Goal: Task Accomplishment & Management: Complete application form

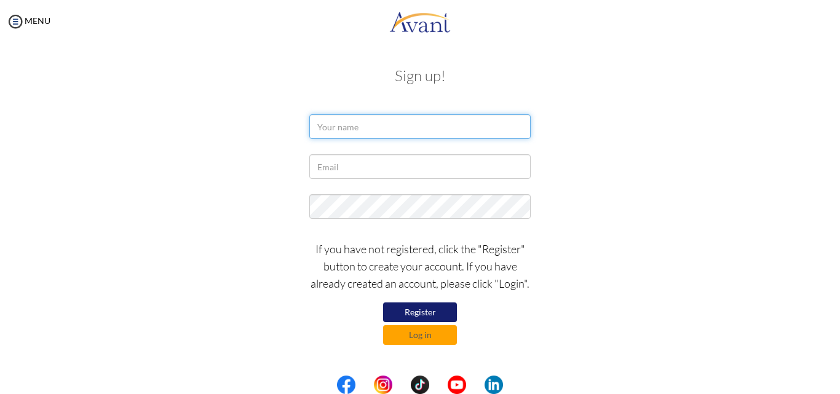
click at [368, 132] on input "text" at bounding box center [419, 126] width 221 height 25
type input "[PERSON_NAME]"
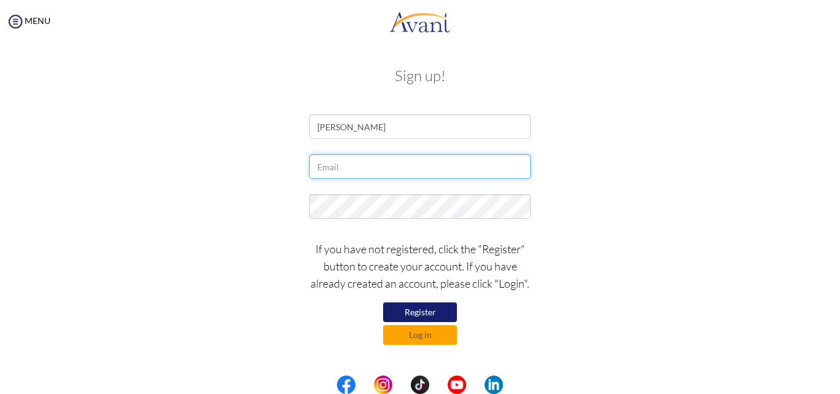
click at [394, 168] on input "text" at bounding box center [419, 166] width 221 height 25
type input "akinyirose1996@gmail.com"
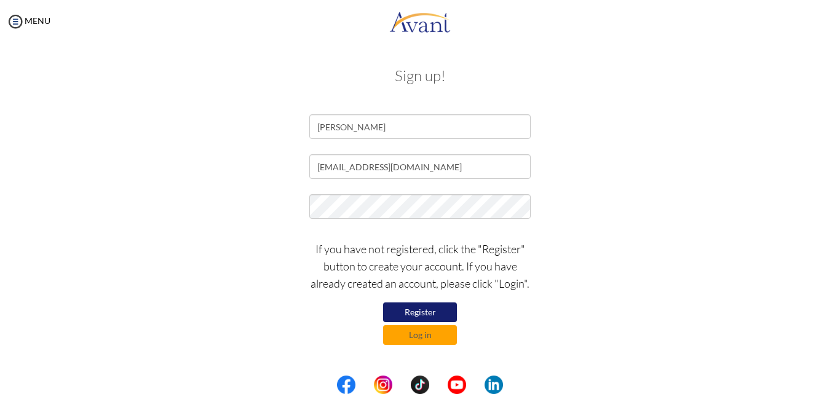
click at [416, 311] on button "Register" at bounding box center [420, 313] width 74 height 20
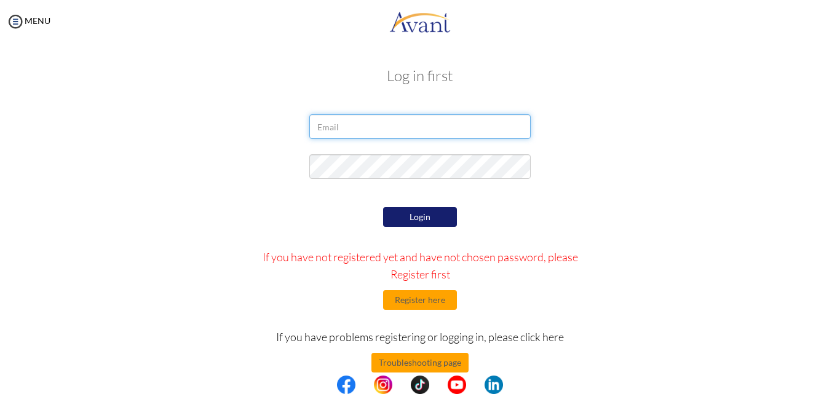
click at [437, 125] on input "email" at bounding box center [419, 126] width 221 height 25
type input "akinyirose1996@gmail.com"
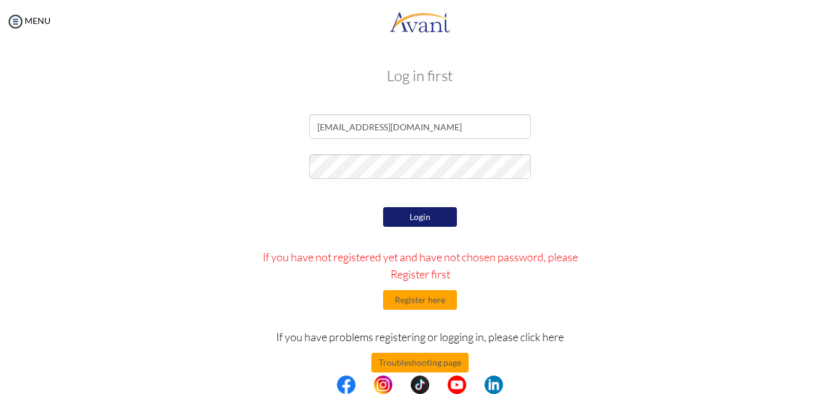
click at [414, 216] on button "Login" at bounding box center [420, 217] width 74 height 20
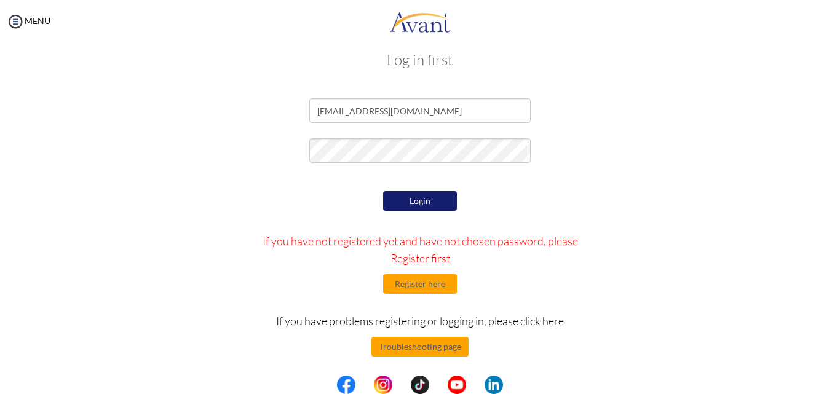
scroll to position [20, 0]
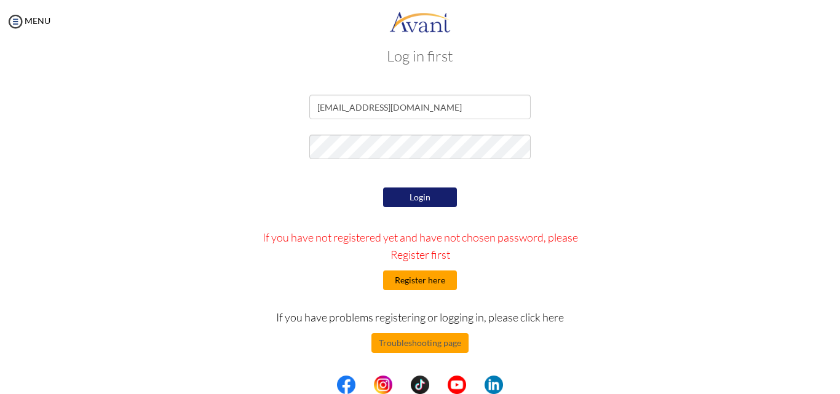
click at [424, 279] on button "Register here" at bounding box center [420, 281] width 74 height 20
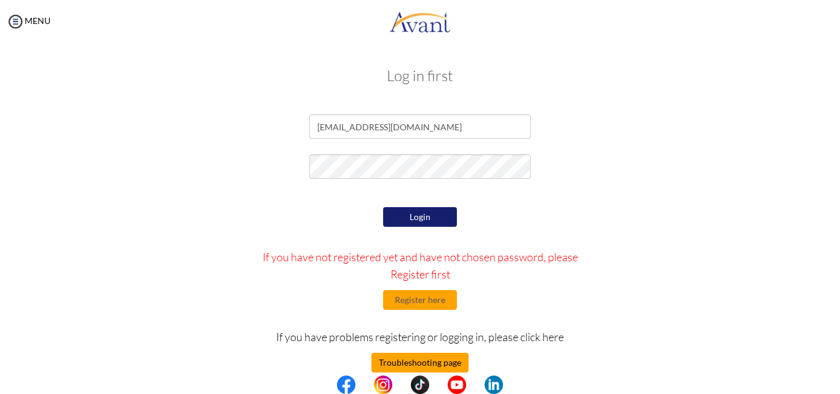
click at [406, 357] on button "Troubleshooting page" at bounding box center [419, 363] width 97 height 20
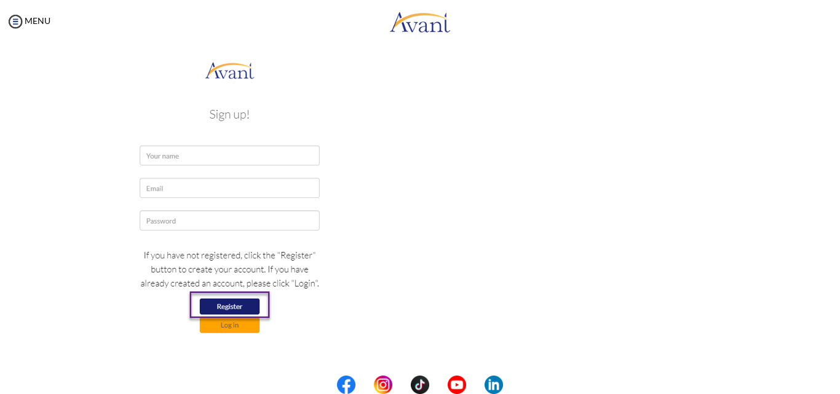
scroll to position [246, 0]
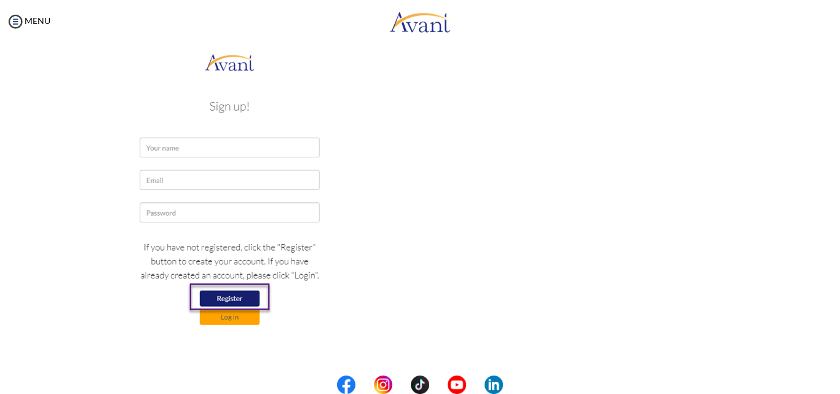
click at [226, 156] on img at bounding box center [230, 195] width 200 height 290
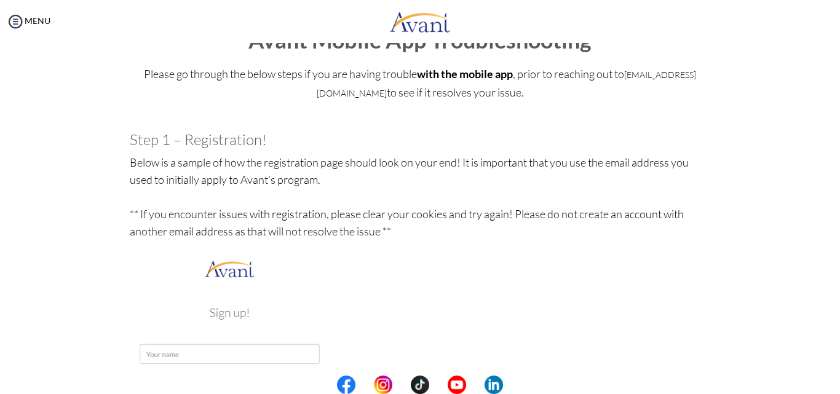
scroll to position [0, 0]
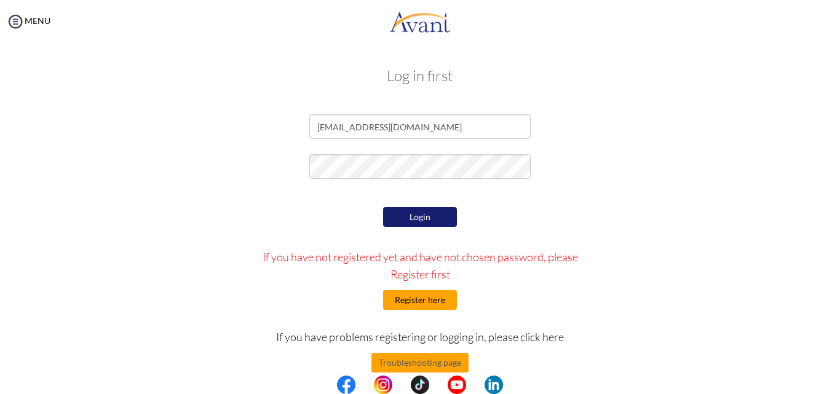
click at [425, 298] on button "Register here" at bounding box center [420, 300] width 74 height 20
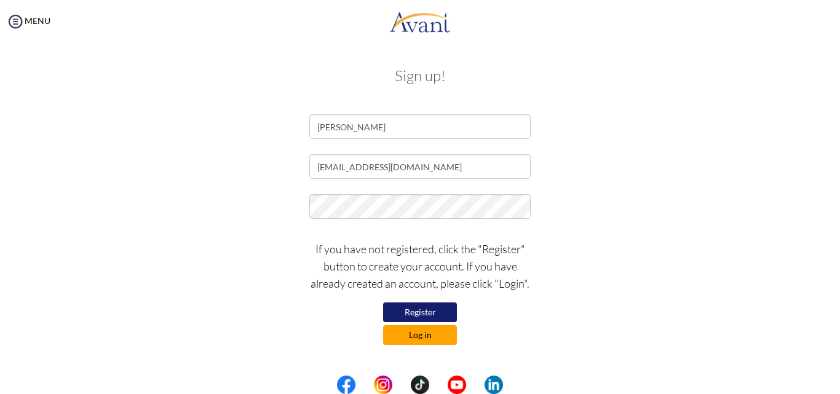
click at [436, 336] on button "Log in" at bounding box center [420, 335] width 74 height 20
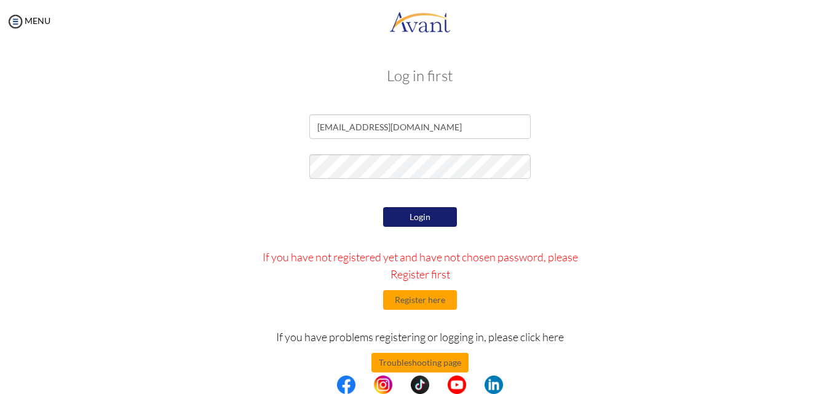
click at [418, 220] on button "Login" at bounding box center [420, 217] width 74 height 20
click at [434, 300] on button "Register here" at bounding box center [420, 300] width 74 height 20
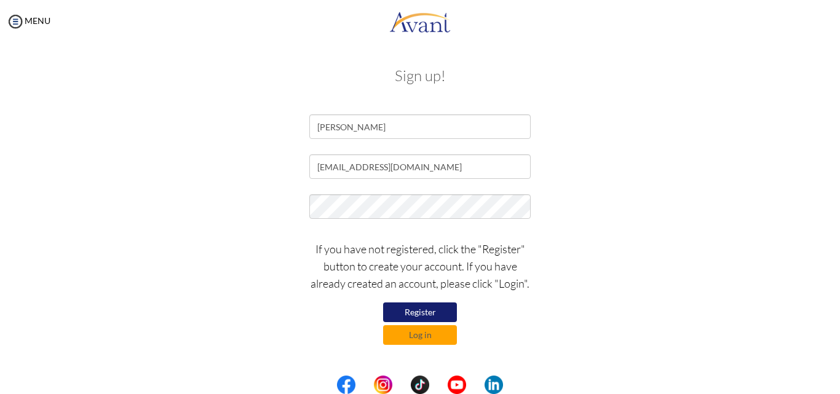
click at [433, 308] on button "Register" at bounding box center [420, 313] width 74 height 20
click at [434, 311] on button "Register" at bounding box center [420, 313] width 74 height 20
click at [430, 331] on button "Log in" at bounding box center [420, 335] width 74 height 20
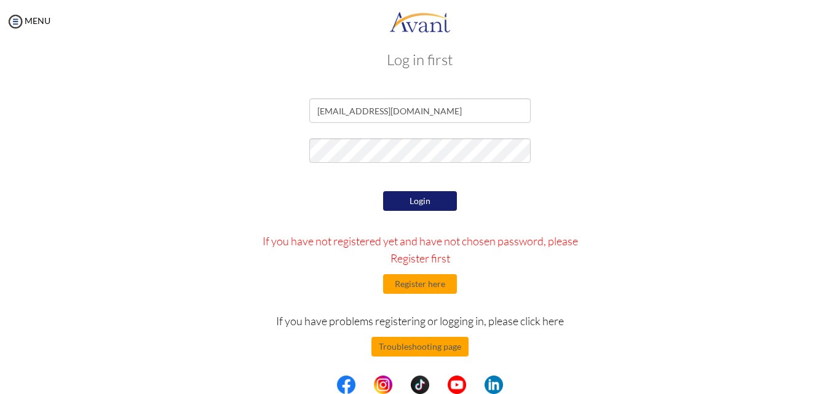
scroll to position [20, 0]
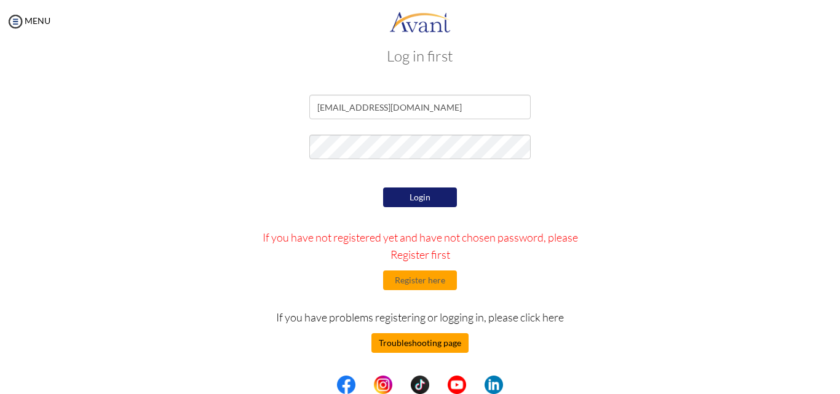
click at [432, 338] on button "Troubleshooting page" at bounding box center [419, 343] width 97 height 20
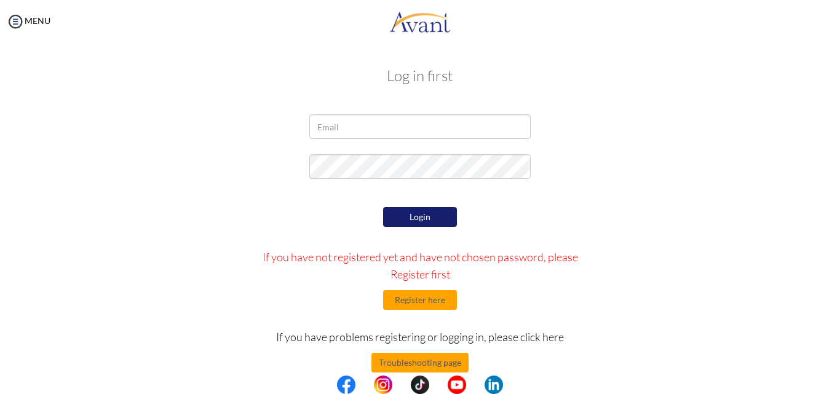
scroll to position [20, 0]
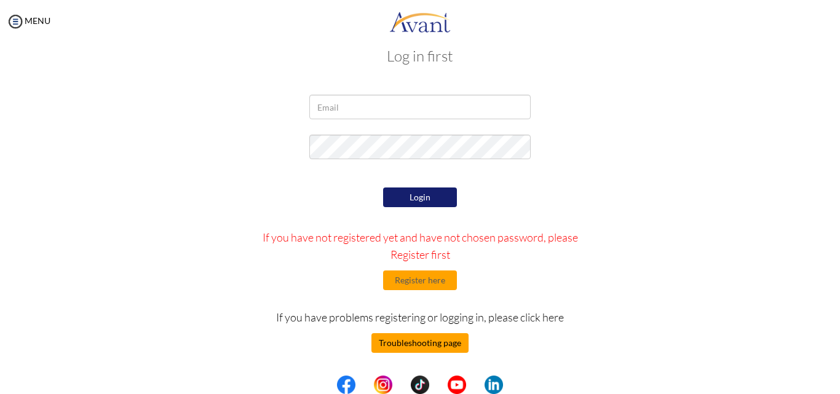
click at [446, 346] on button "Troubleshooting page" at bounding box center [419, 343] width 97 height 20
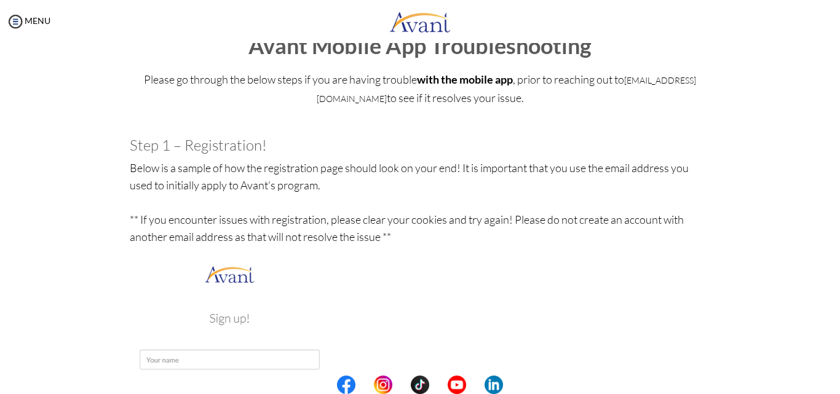
scroll to position [61, 0]
